Goal: Transaction & Acquisition: Obtain resource

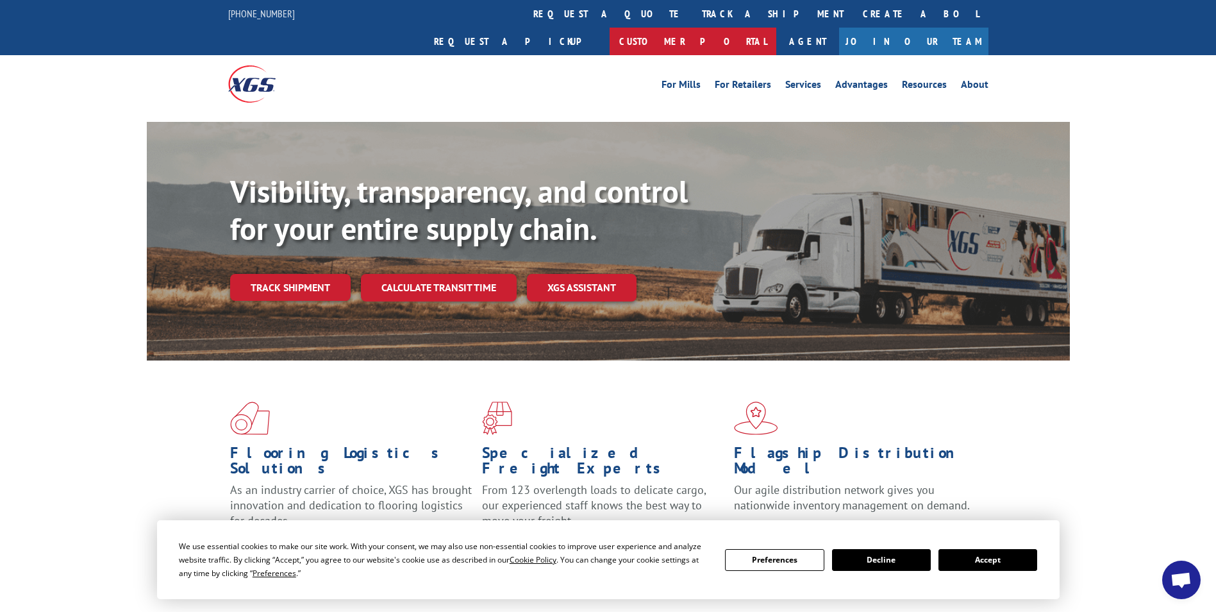
click at [776, 28] on link "Customer Portal" at bounding box center [693, 42] width 167 height 28
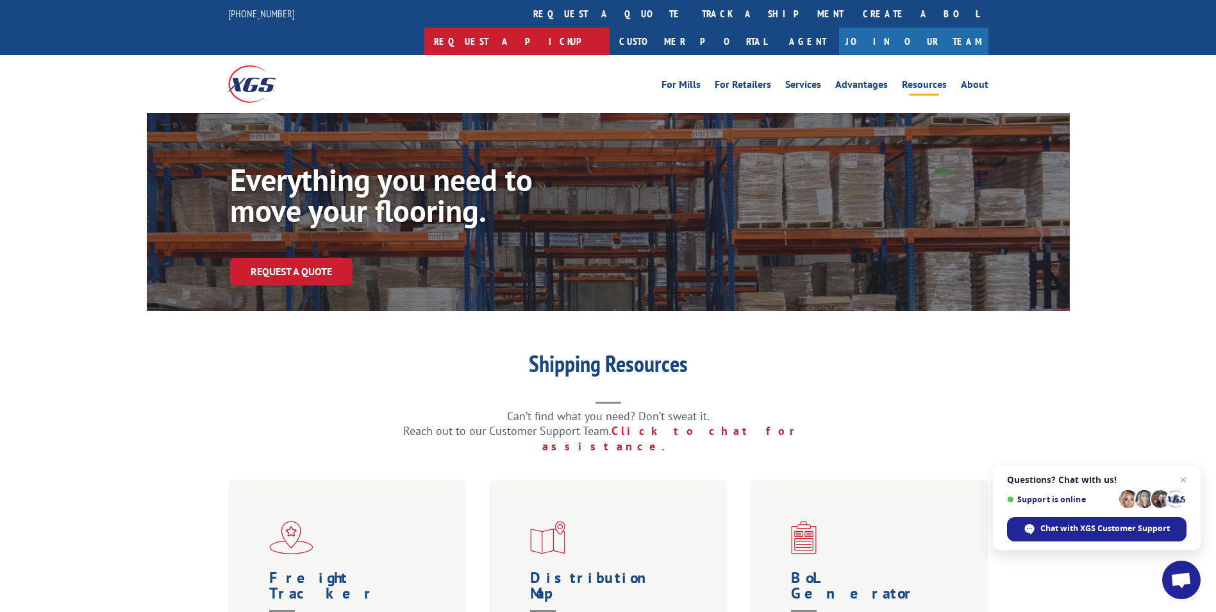
click at [610, 28] on link "Request a pickup" at bounding box center [516, 42] width 185 height 28
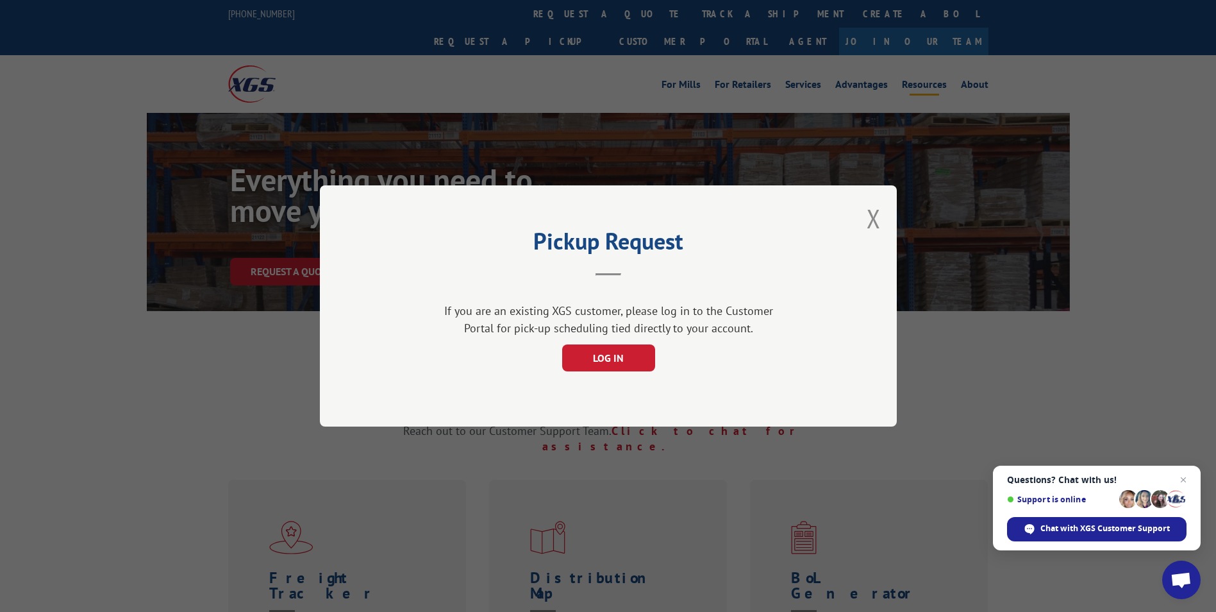
drag, startPoint x: 875, startPoint y: 209, endPoint x: 876, endPoint y: 225, distance: 16.1
click at [876, 224] on button "Close modal" at bounding box center [874, 218] width 14 height 34
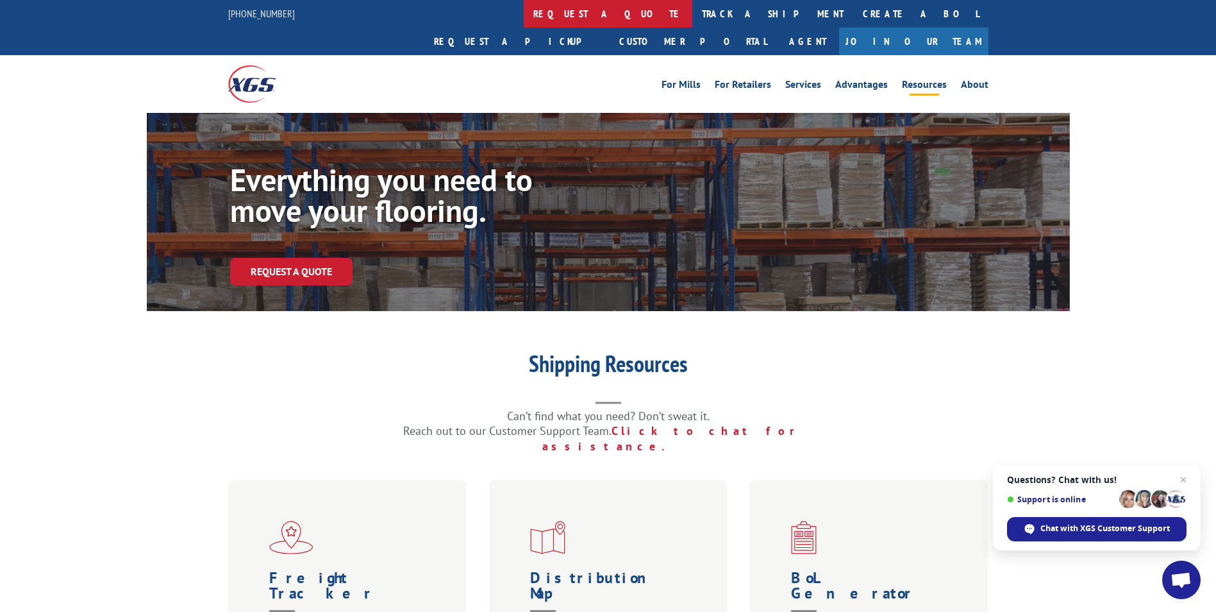
click at [524, 21] on link "request a quote" at bounding box center [608, 14] width 169 height 28
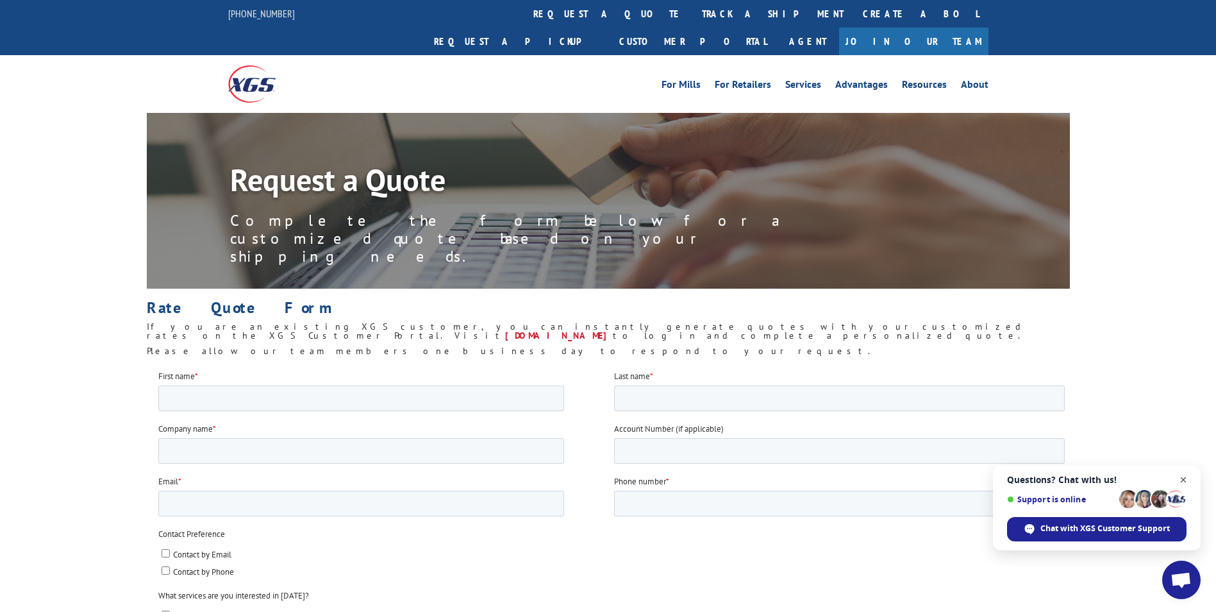
click at [1181, 479] on span "Close chat" at bounding box center [1184, 480] width 16 height 16
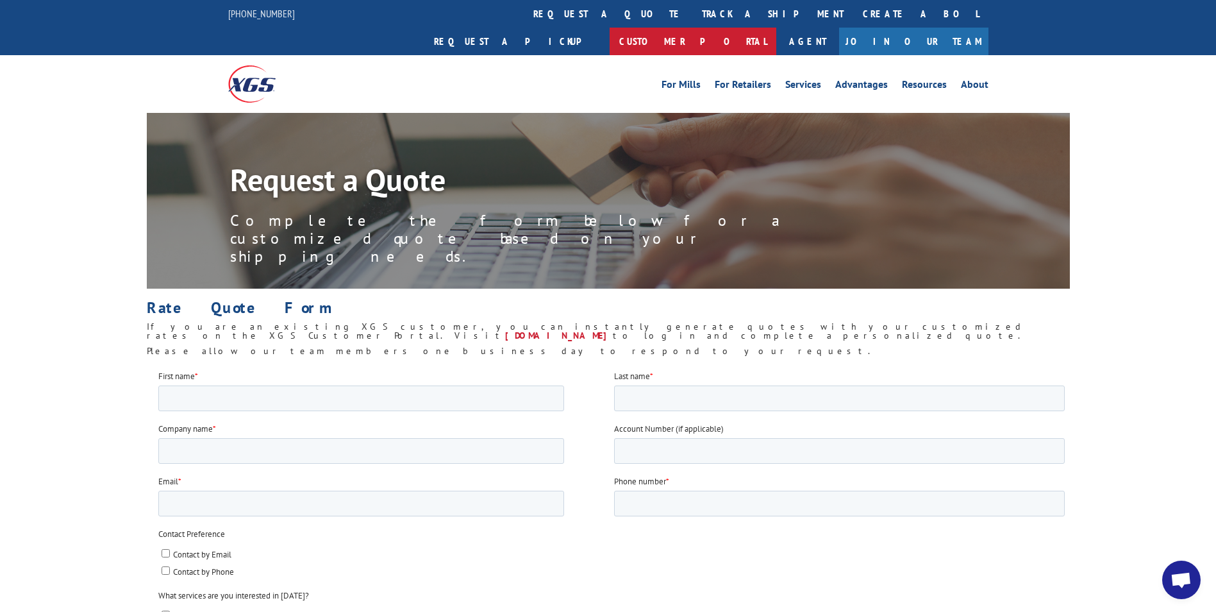
click at [776, 28] on link "Customer Portal" at bounding box center [693, 42] width 167 height 28
